Goal: Task Accomplishment & Management: Manage account settings

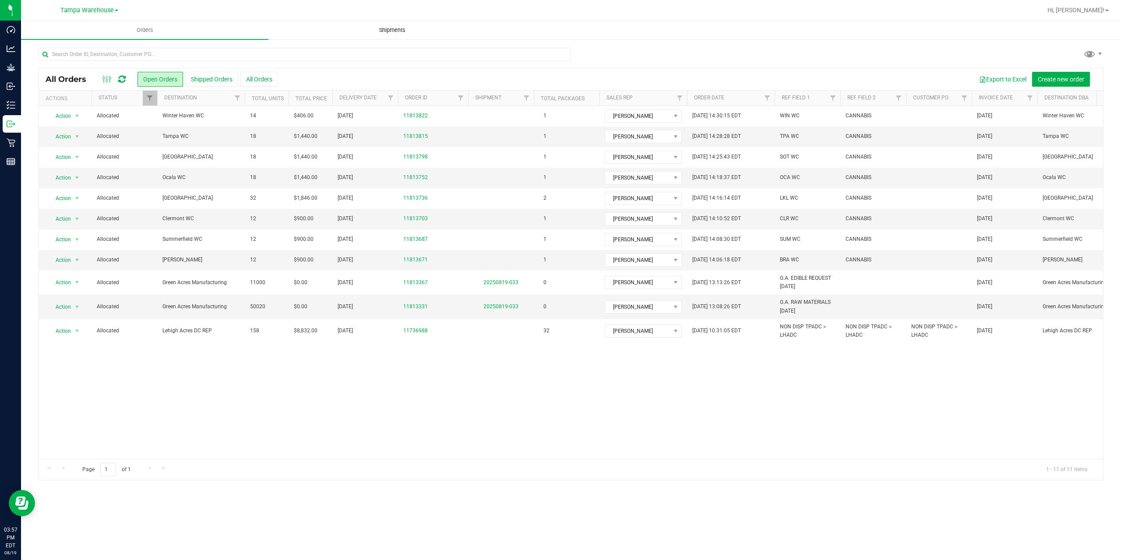
click at [404, 28] on span "Shipments" at bounding box center [392, 30] width 50 height 8
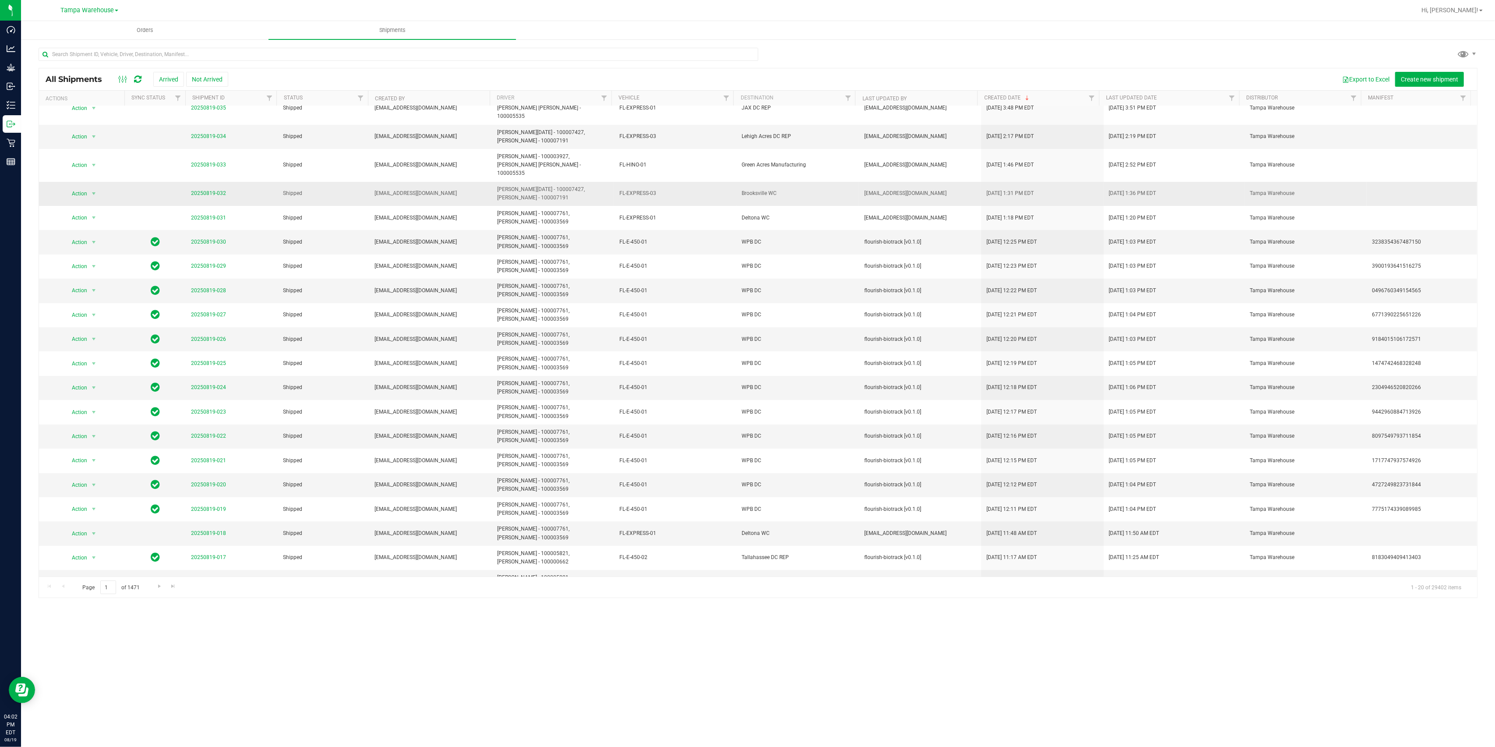
scroll to position [17, 0]
click at [160, 560] on span "Go to the next page" at bounding box center [159, 585] width 7 height 7
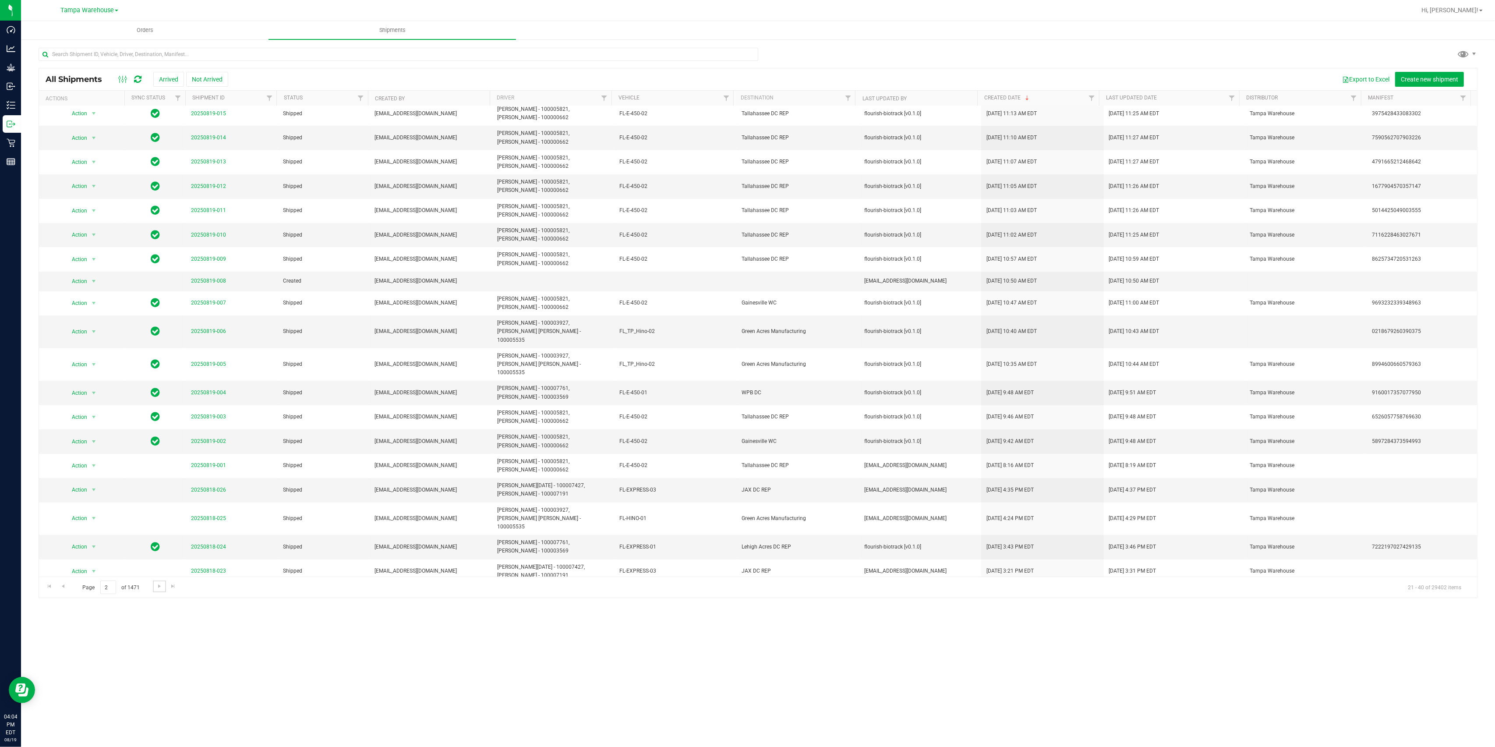
scroll to position [4, 0]
click at [156, 560] on span "Go to the next page" at bounding box center [159, 585] width 7 height 7
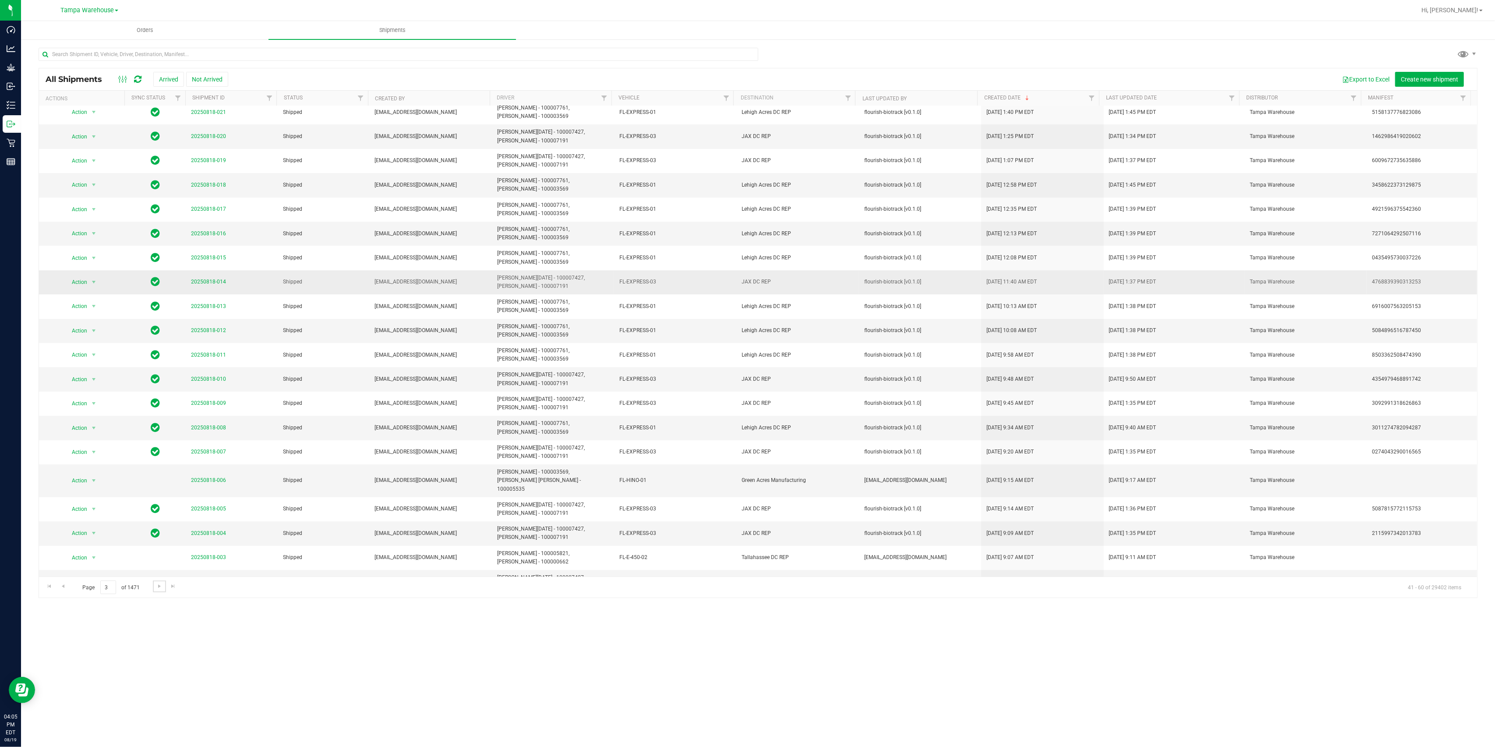
scroll to position [0, 0]
click at [64, 560] on span "Go to the previous page" at bounding box center [63, 585] width 7 height 7
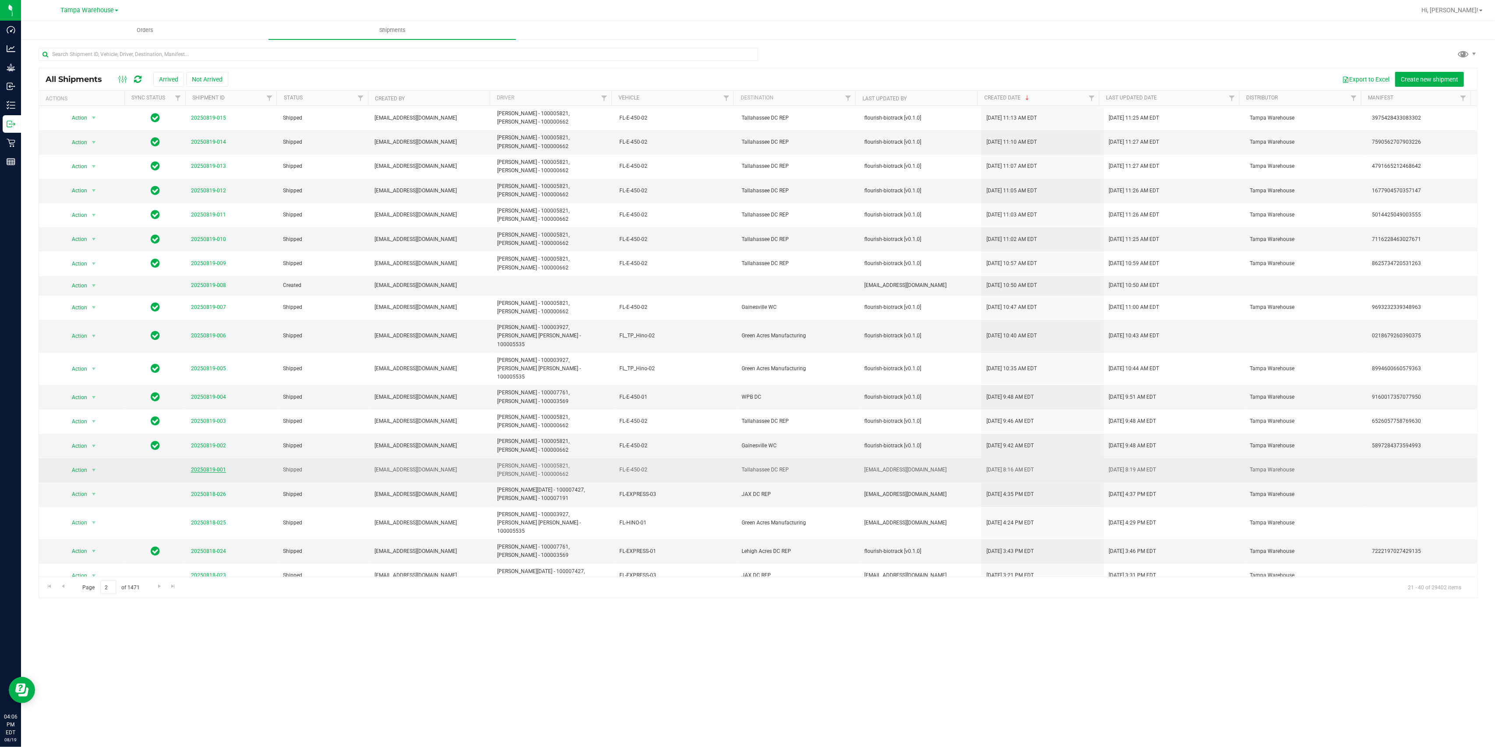
click at [196, 466] on link "20250819-001" at bounding box center [208, 469] width 35 height 6
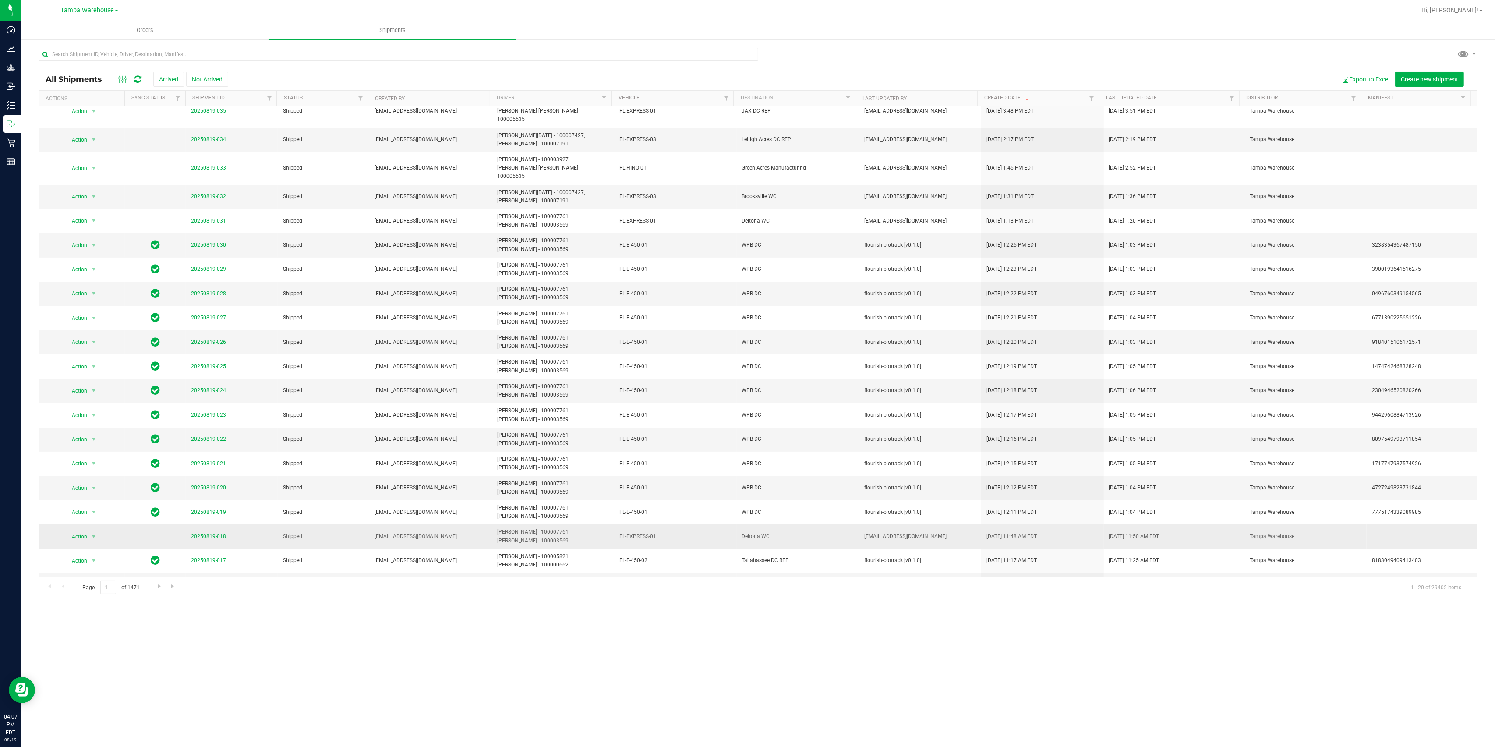
scroll to position [17, 0]
click at [159, 560] on span "Go to the next page" at bounding box center [159, 585] width 7 height 7
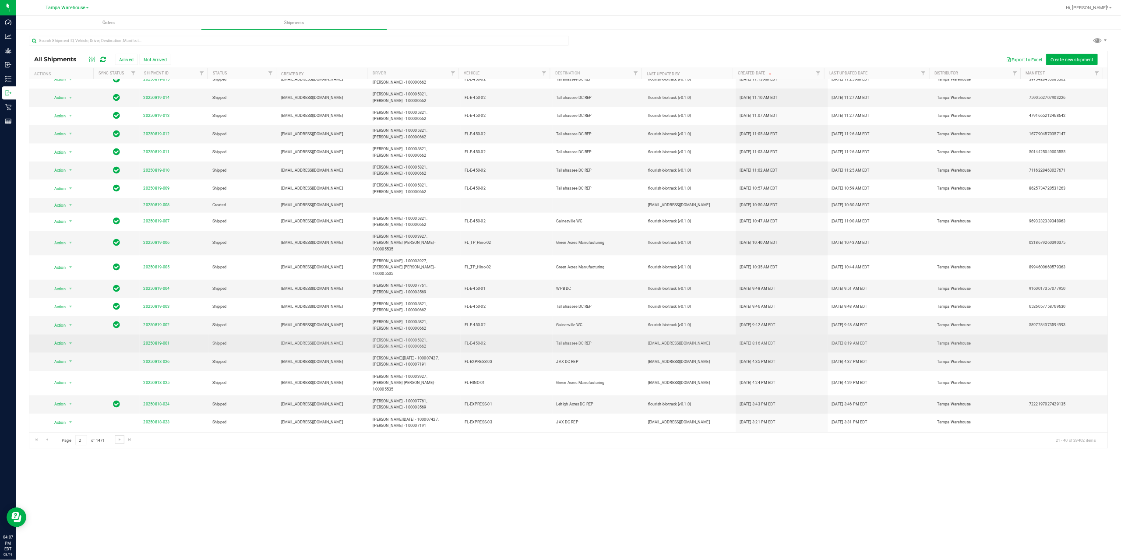
scroll to position [0, 0]
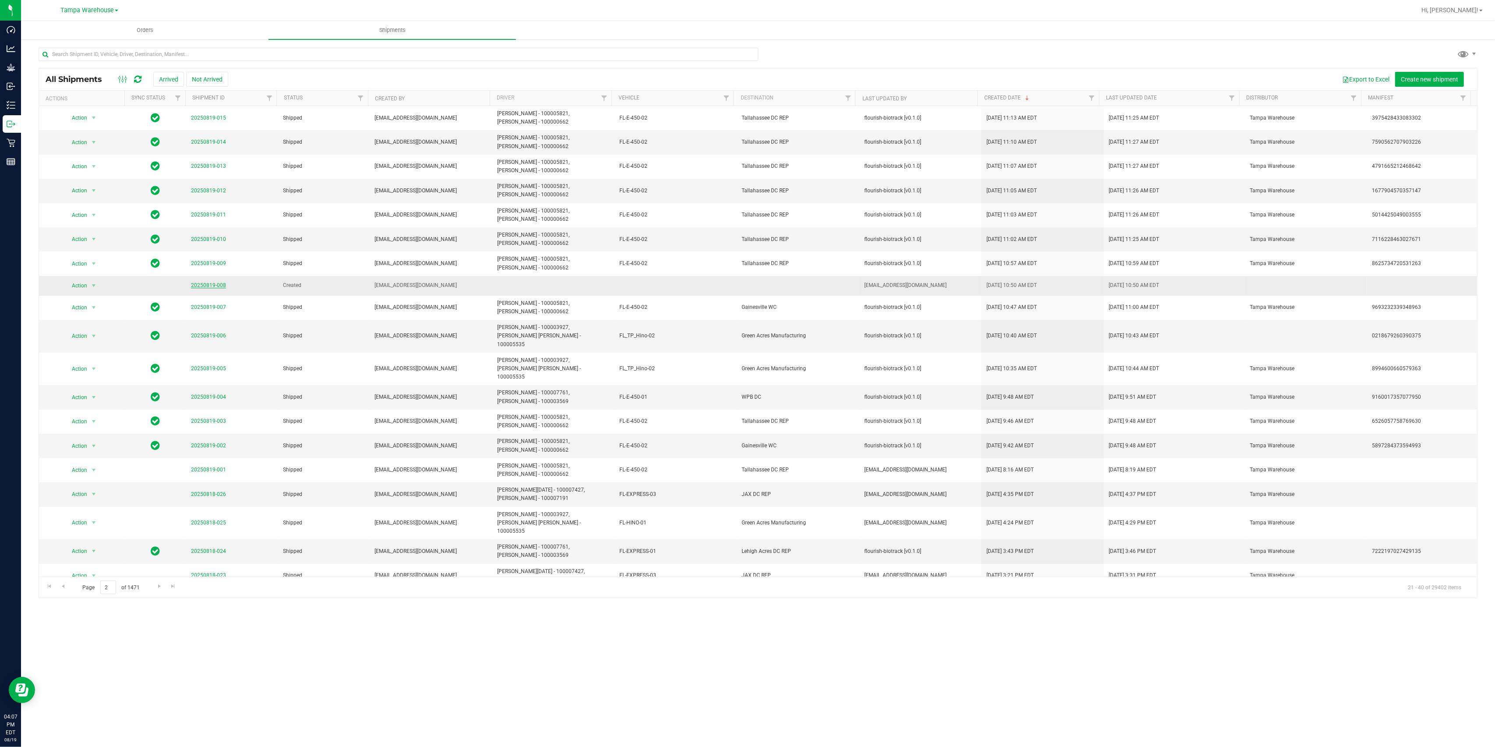
click at [203, 286] on link "20250819-008" at bounding box center [208, 285] width 35 height 6
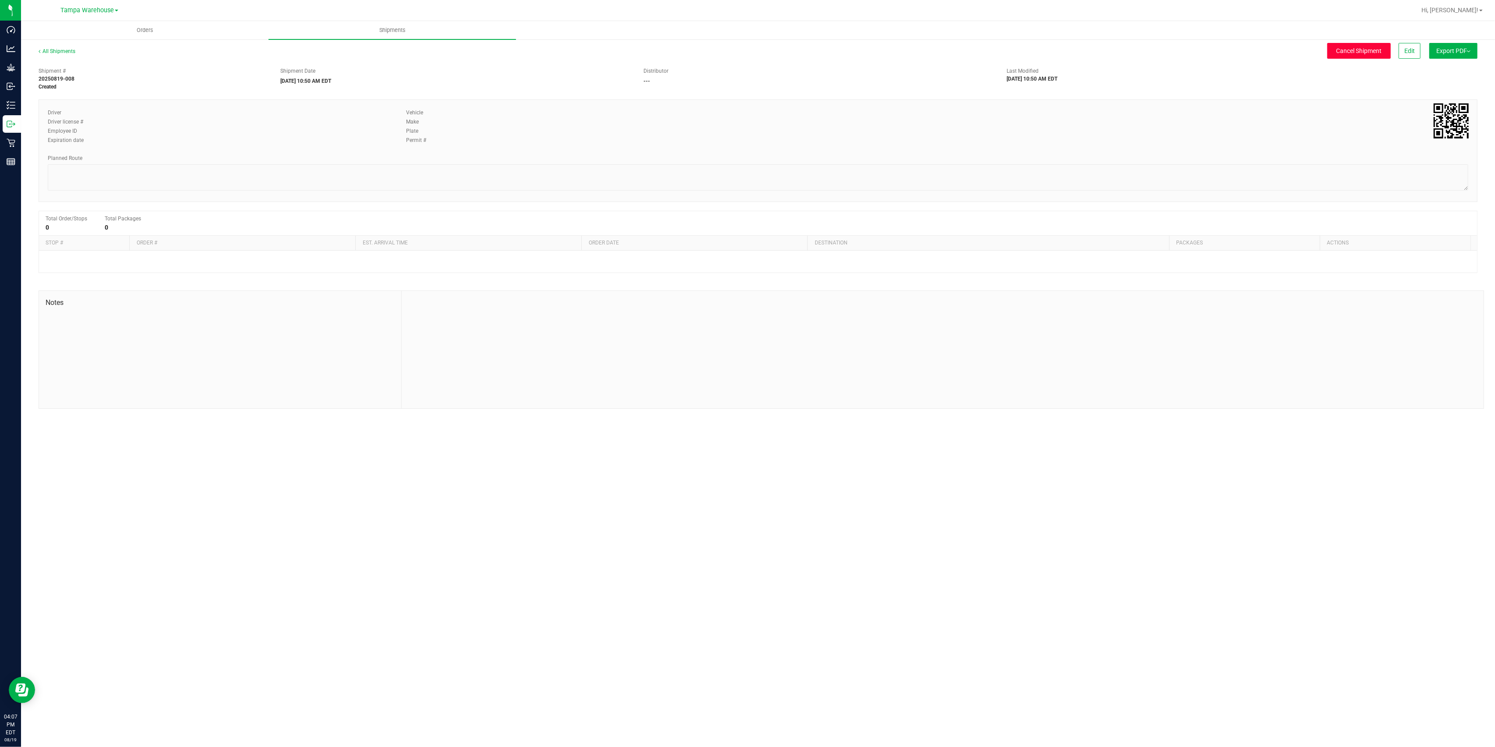
click at [1121, 49] on span "Cancel Shipment" at bounding box center [1359, 50] width 46 height 7
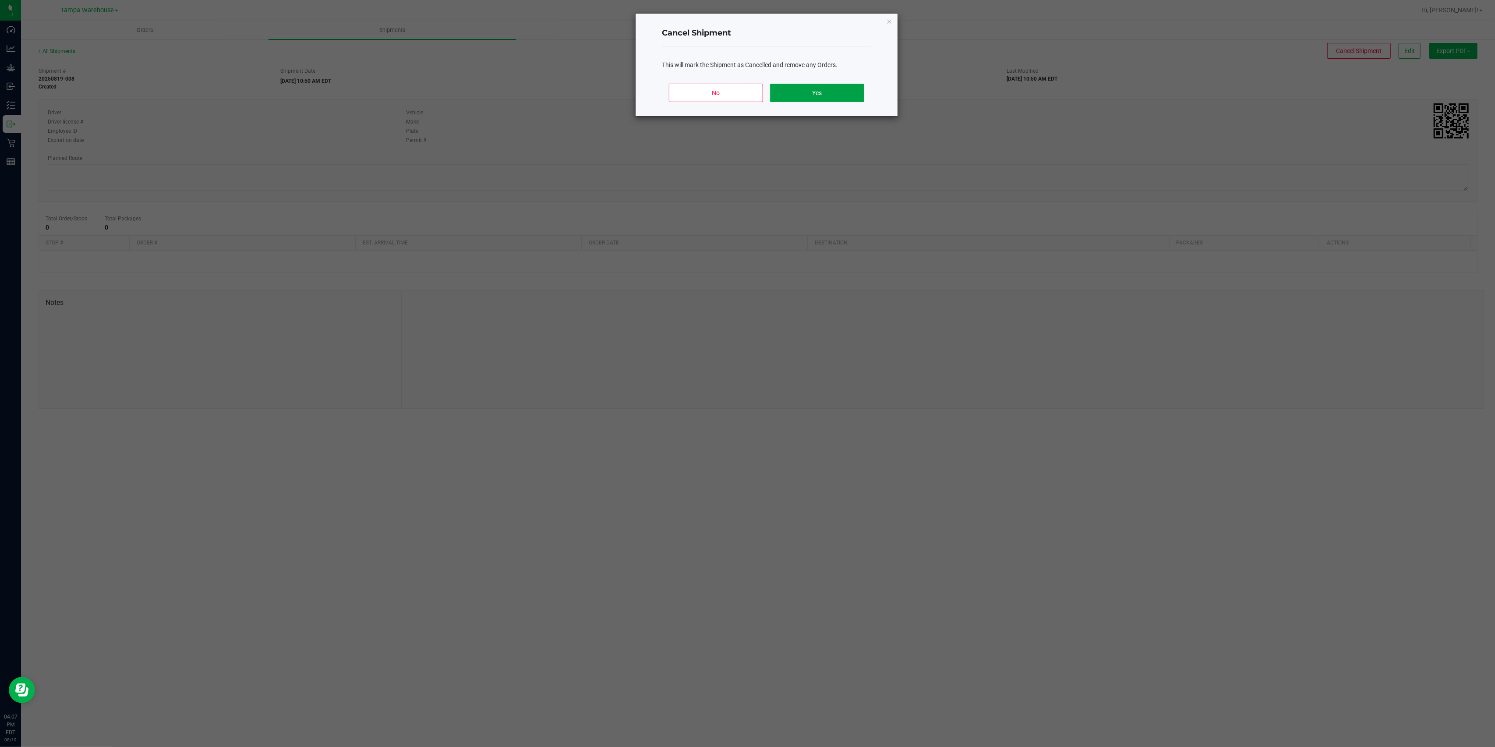
click at [801, 95] on button "Yes" at bounding box center [817, 93] width 94 height 18
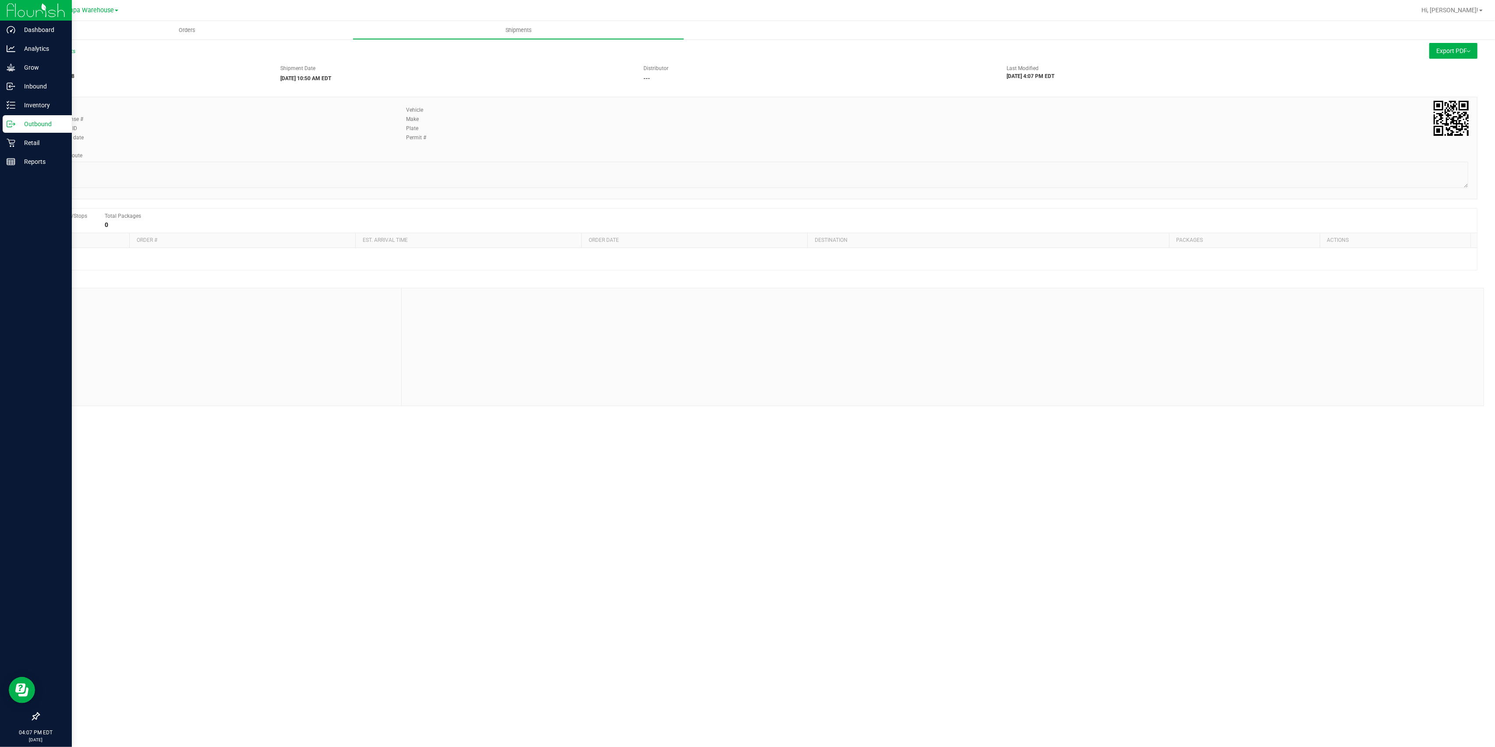
click at [15, 123] on p "Outbound" at bounding box center [41, 124] width 53 height 11
